Goal: Task Accomplishment & Management: Use online tool/utility

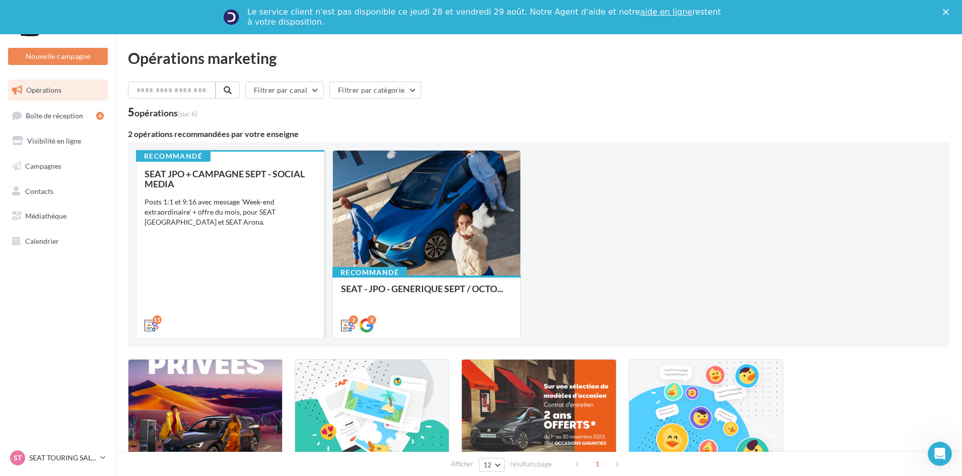
click at [275, 264] on div "SEAT JPO + CAMPAGNE SEPT - SOCIAL MEDIA Posts 1:1 et 9:16 avec message 'Week-en…" at bounding box center [230, 249] width 171 height 161
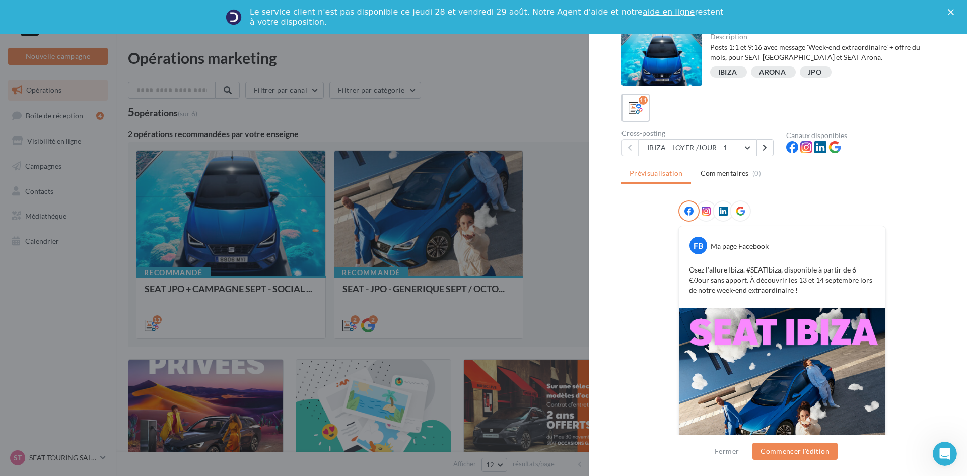
click at [459, 88] on div at bounding box center [483, 238] width 967 height 476
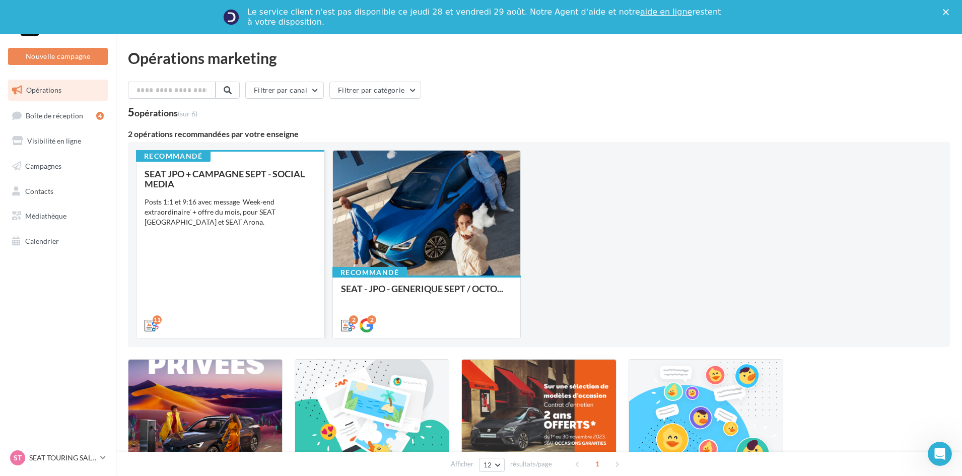
click at [279, 221] on div "Posts 1:1 et 9:16 avec message 'Week-end extraordinaire' + offre du mois, pour …" at bounding box center [230, 212] width 171 height 30
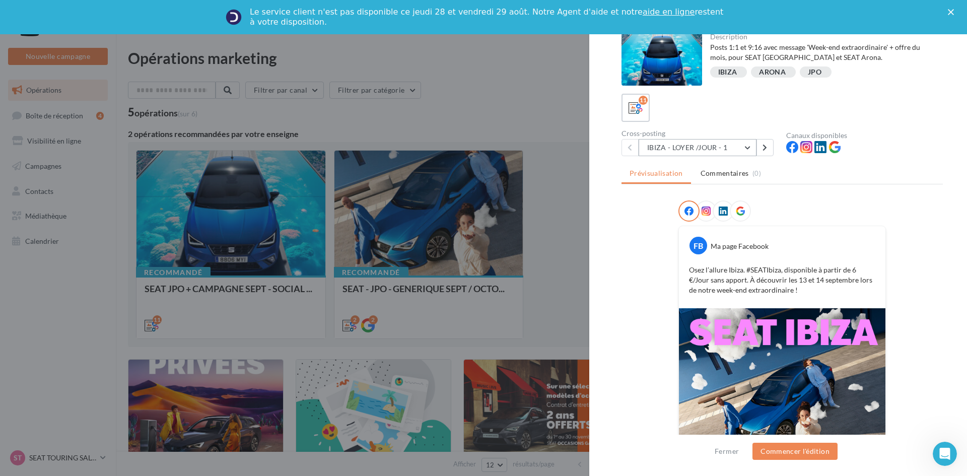
click at [714, 155] on button "IBIZA - LOYER /JOUR - 1" at bounding box center [698, 147] width 118 height 17
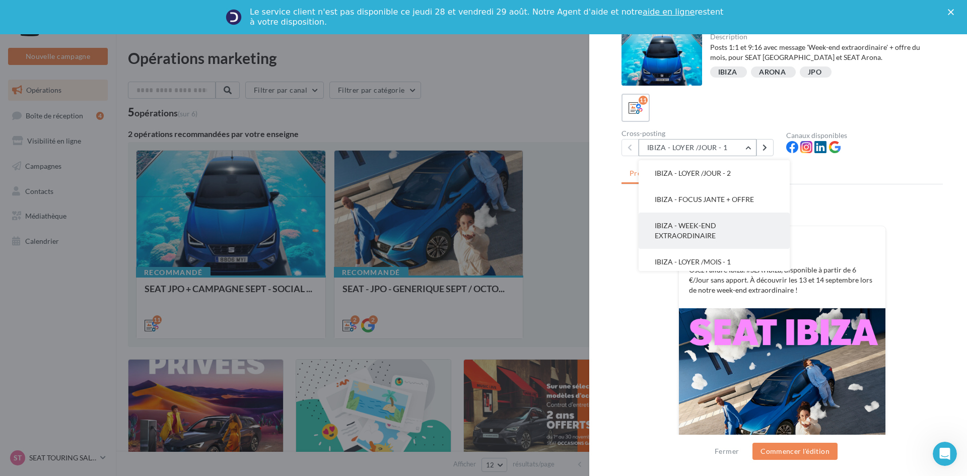
scroll to position [50, 0]
click at [725, 208] on button "IBIZA - WEEK-END EXTRAORDINAIRE" at bounding box center [714, 206] width 151 height 36
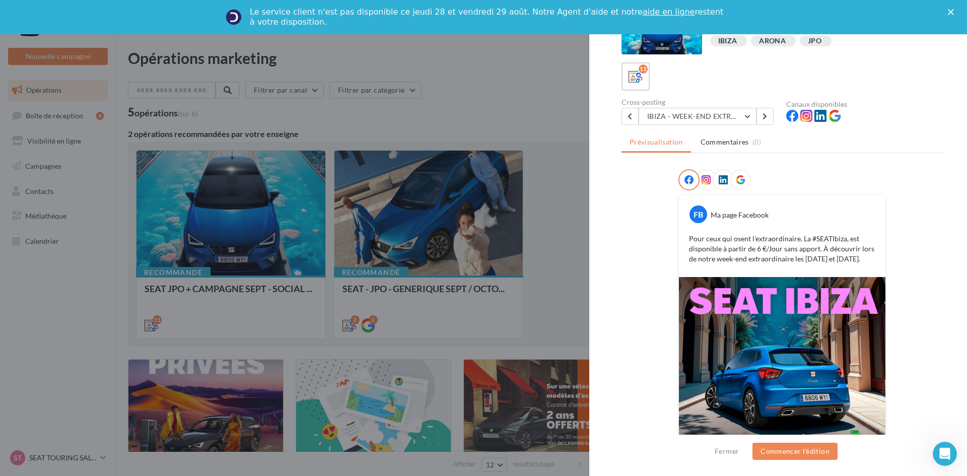
scroll to position [85, 0]
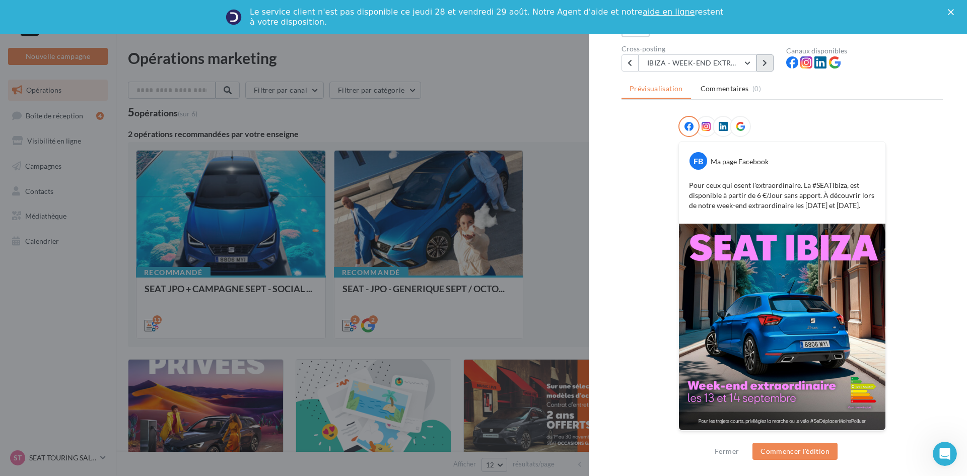
click at [768, 60] on button at bounding box center [765, 62] width 17 height 17
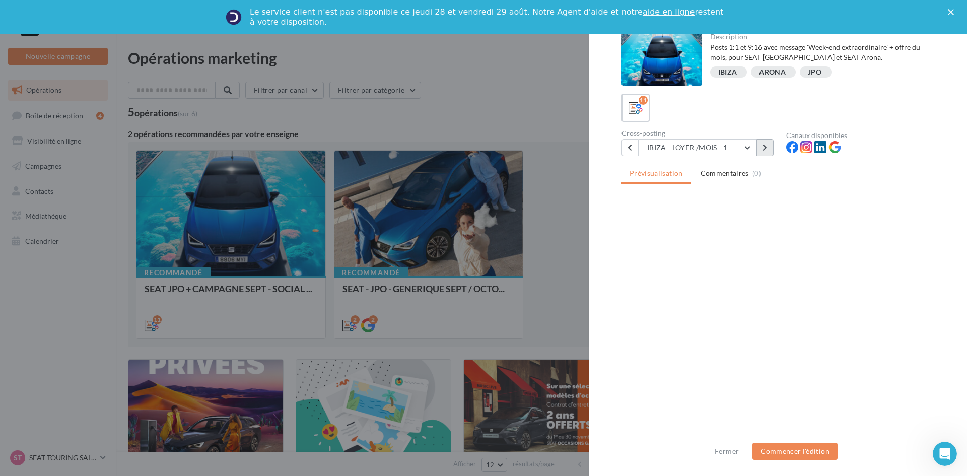
scroll to position [0, 0]
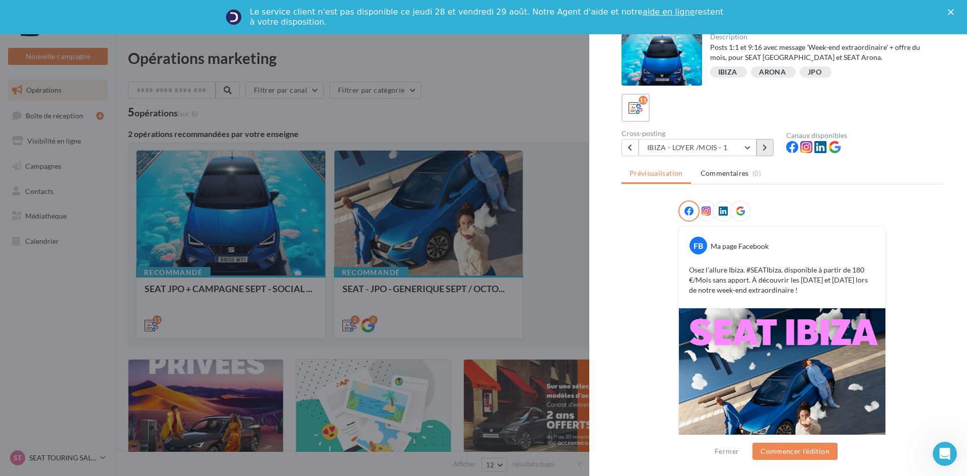
click at [761, 146] on button at bounding box center [765, 147] width 17 height 17
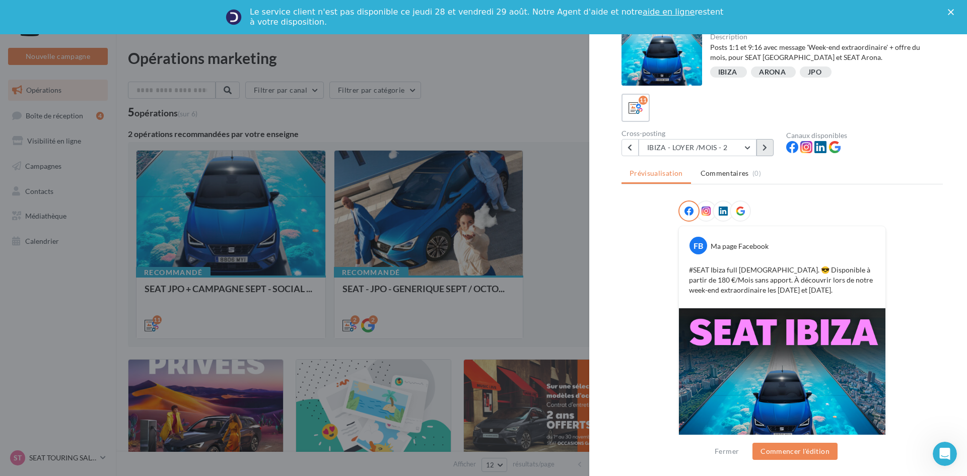
click at [761, 146] on button at bounding box center [765, 147] width 17 height 17
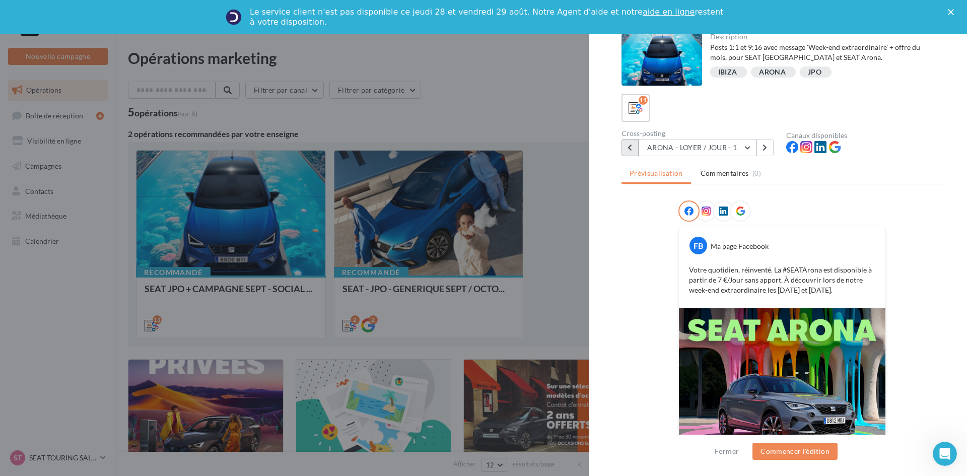
click at [627, 148] on button at bounding box center [630, 147] width 17 height 17
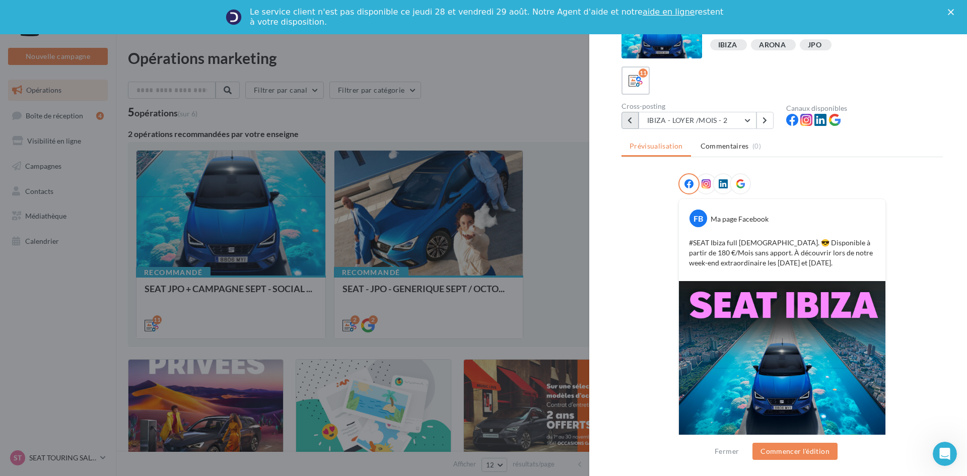
scroll to position [85, 0]
